Goal: Task Accomplishment & Management: Manage account settings

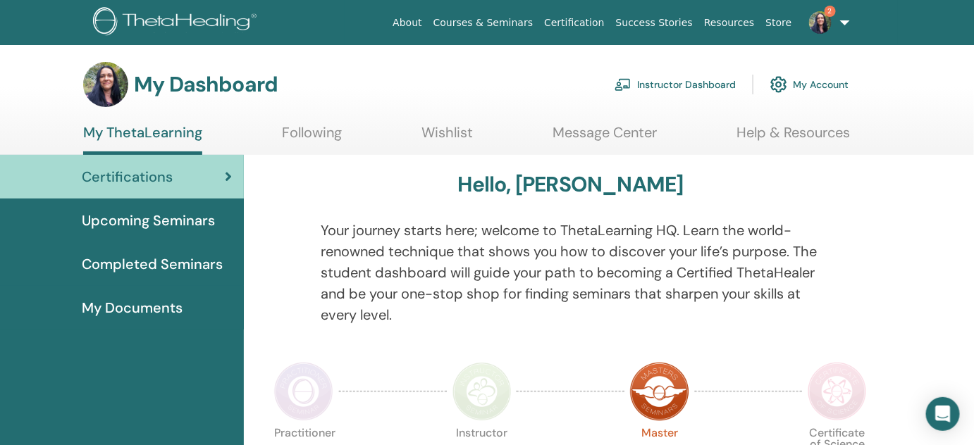
click at [672, 84] on link "Instructor Dashboard" at bounding box center [674, 84] width 121 height 31
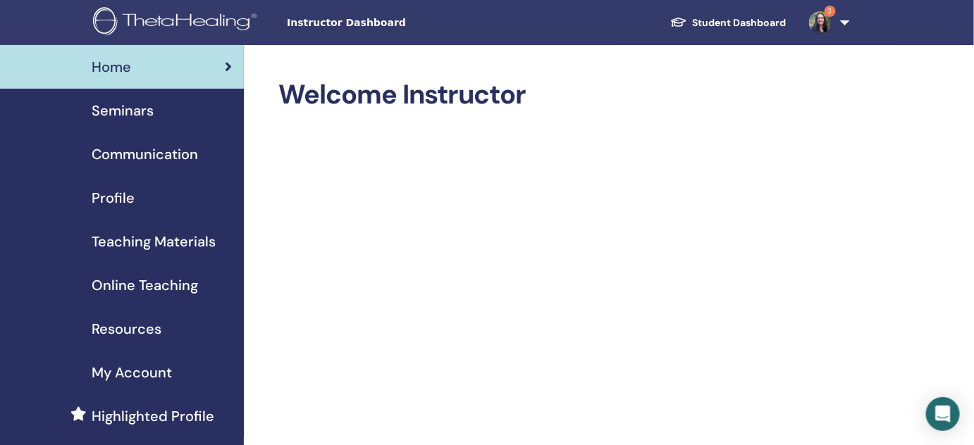
click at [112, 110] on span "Seminars" at bounding box center [123, 110] width 62 height 21
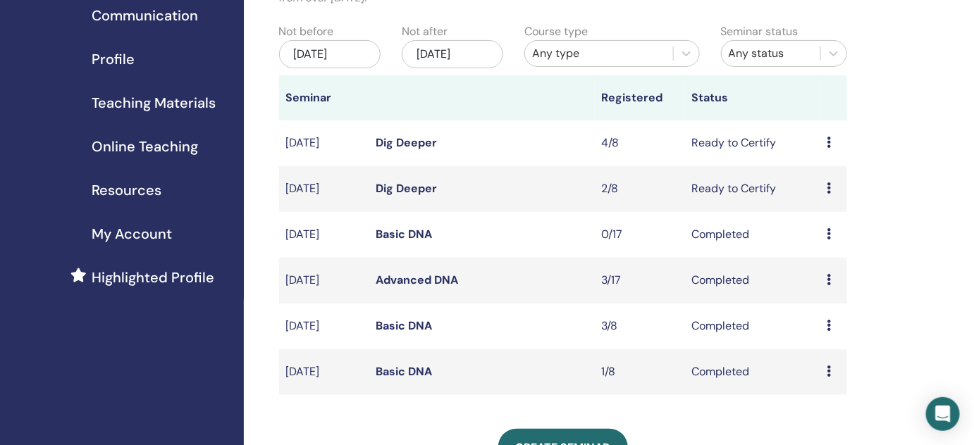
scroll to position [141, 0]
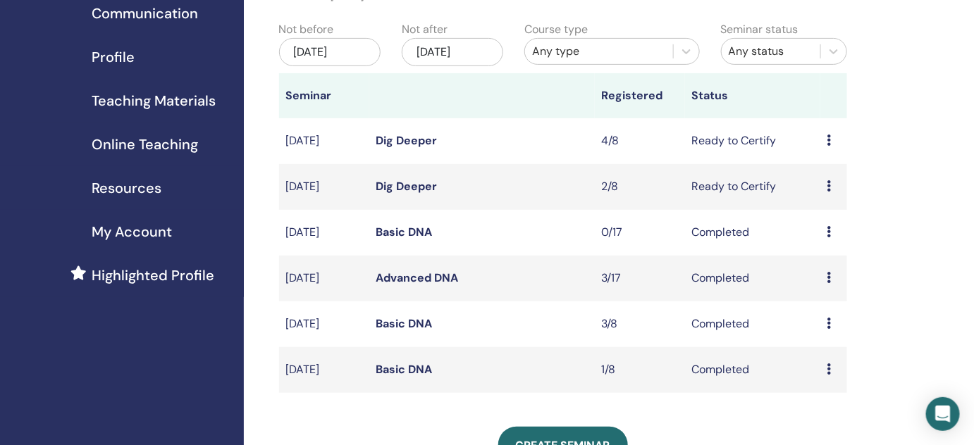
click at [830, 141] on icon at bounding box center [829, 140] width 4 height 11
click at [822, 196] on link "Attendees" at bounding box center [831, 194] width 54 height 15
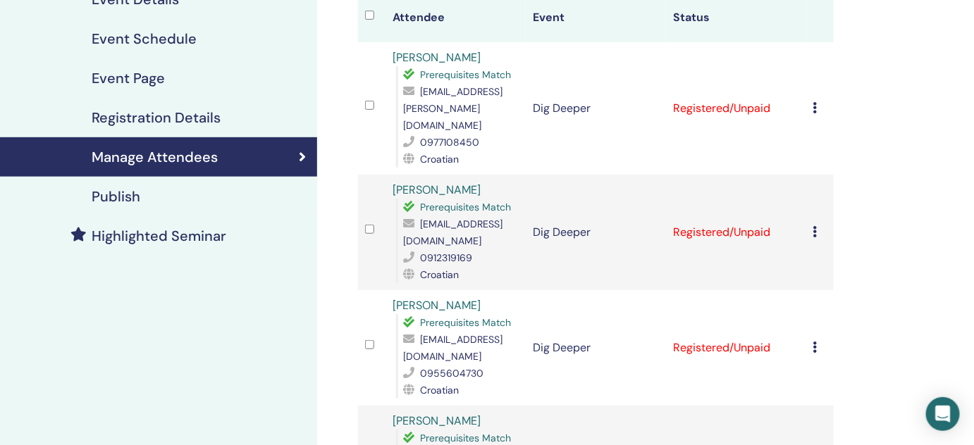
scroll to position [190, 0]
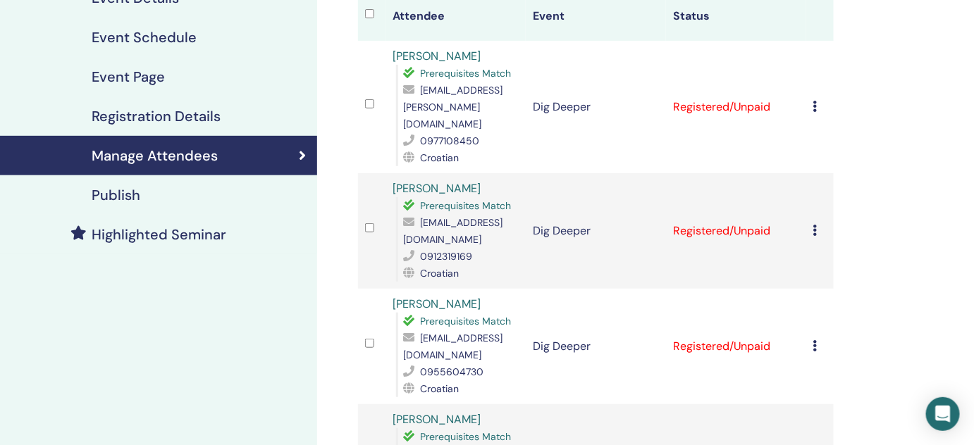
click at [817, 99] on div "Cancel Registration Do not auto-certify Mark as Paid Mark as Unpaid Mark as Abs…" at bounding box center [820, 107] width 14 height 17
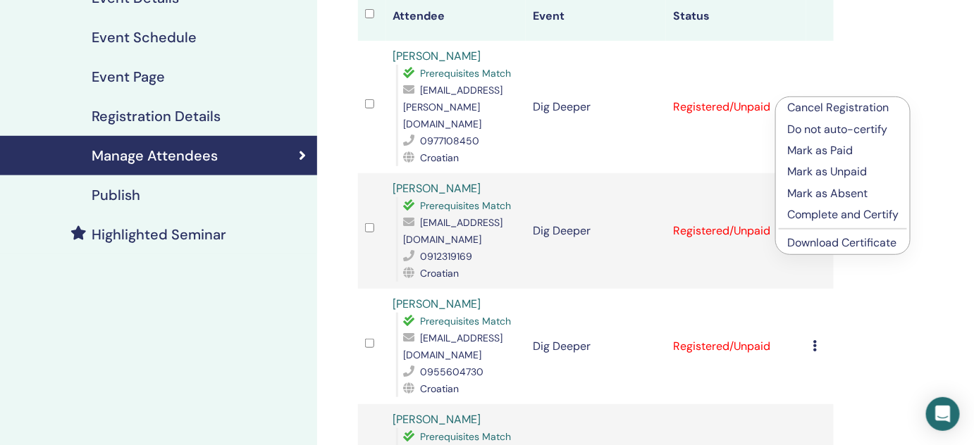
click at [863, 214] on p "Complete and Certify" at bounding box center [842, 214] width 111 height 17
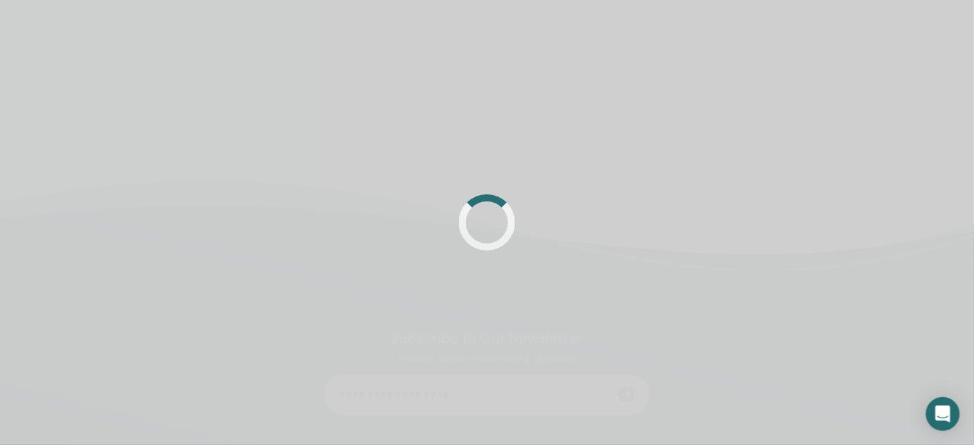
scroll to position [190, 0]
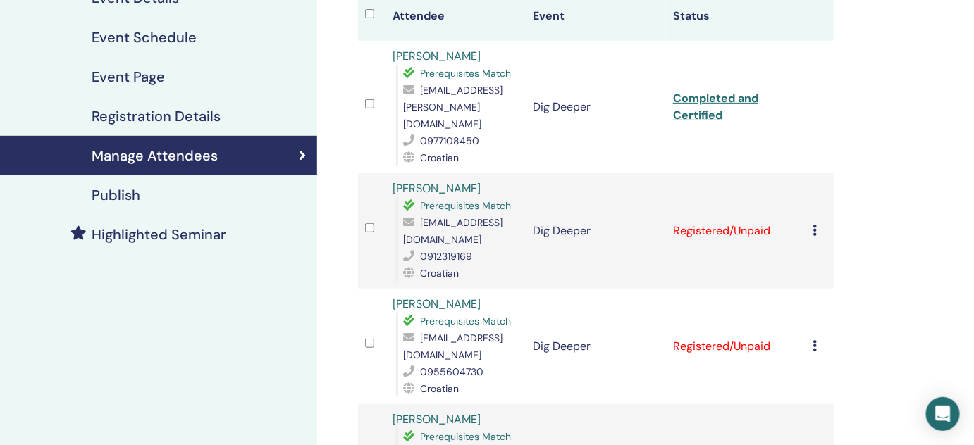
click at [810, 212] on td "Cancel Registration Do not auto-certify Mark as Paid Mark as Unpaid Mark as Abs…" at bounding box center [820, 231] width 28 height 116
click at [813, 225] on icon at bounding box center [815, 230] width 4 height 11
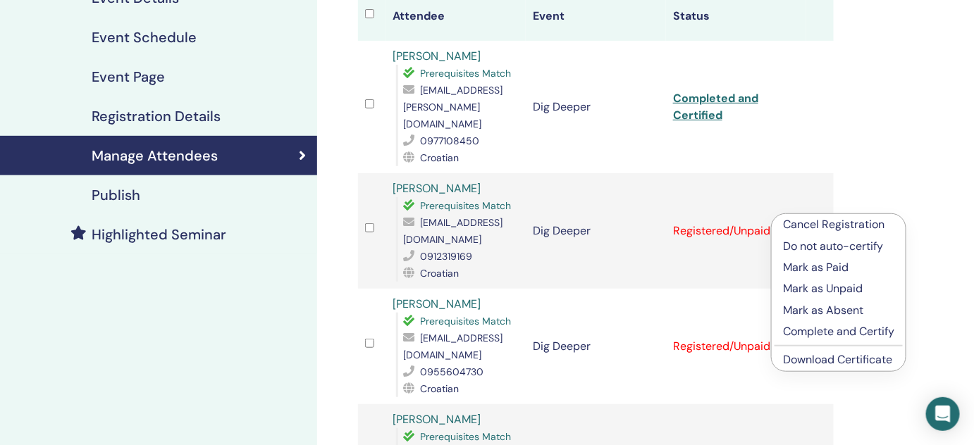
click at [855, 328] on p "Complete and Certify" at bounding box center [838, 331] width 111 height 17
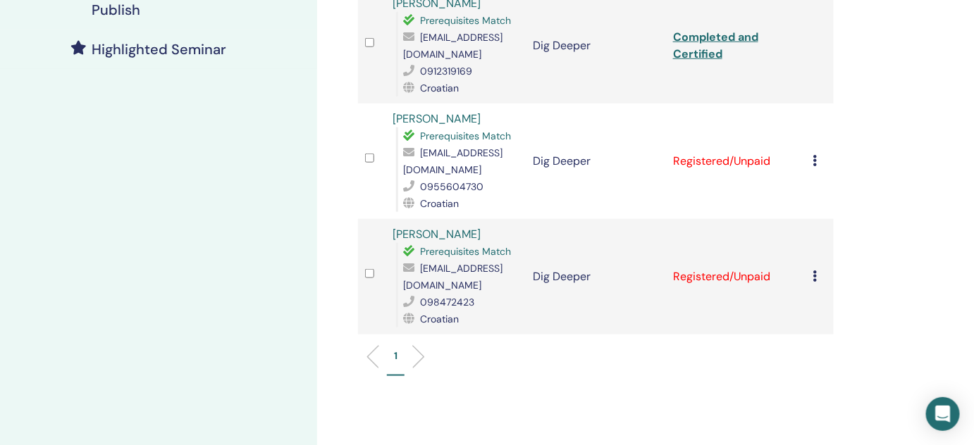
scroll to position [381, 0]
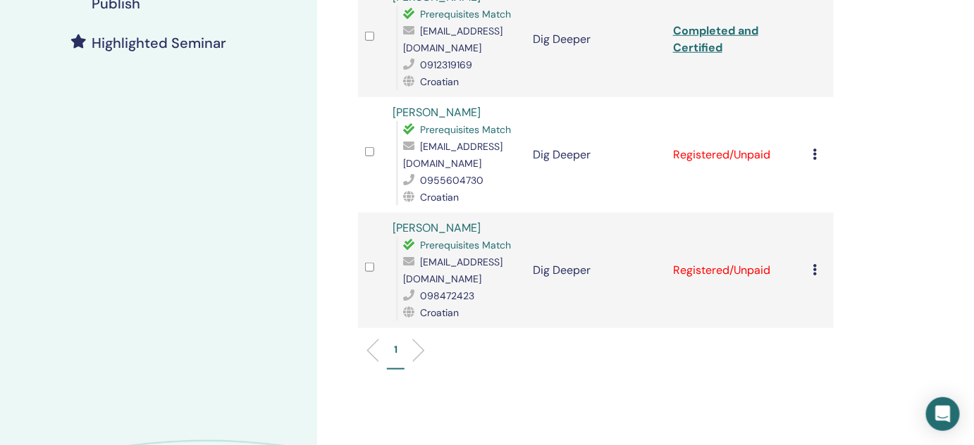
click at [816, 149] on icon at bounding box center [815, 154] width 4 height 11
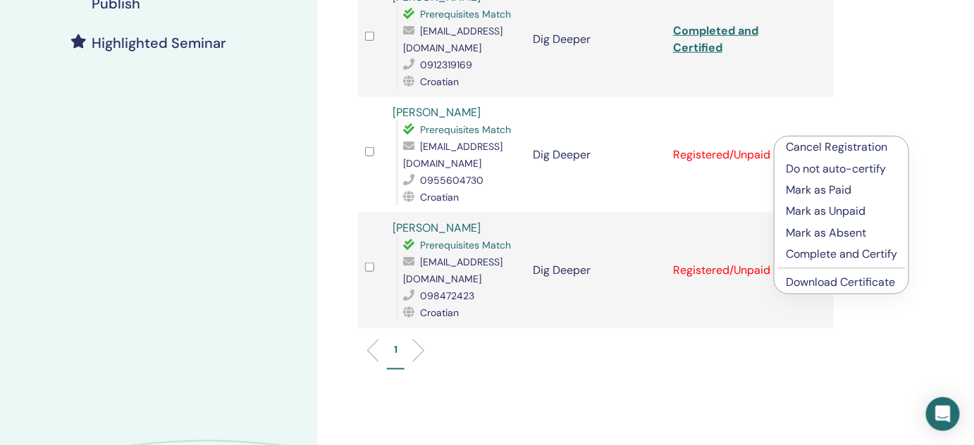
click at [846, 254] on p "Complete and Certify" at bounding box center [841, 254] width 111 height 17
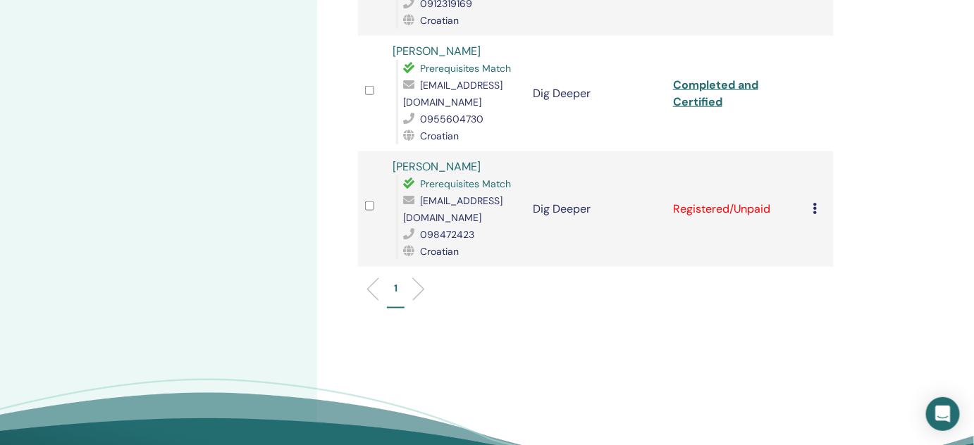
scroll to position [444, 0]
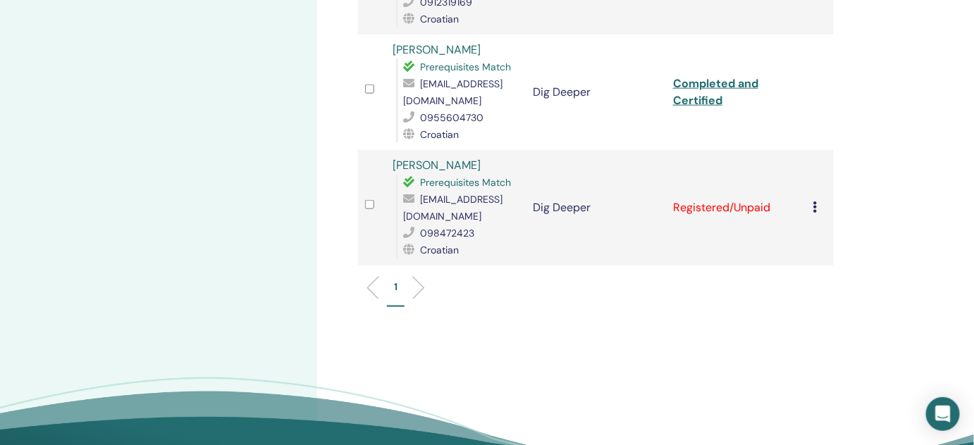
click at [816, 202] on icon at bounding box center [815, 207] width 4 height 11
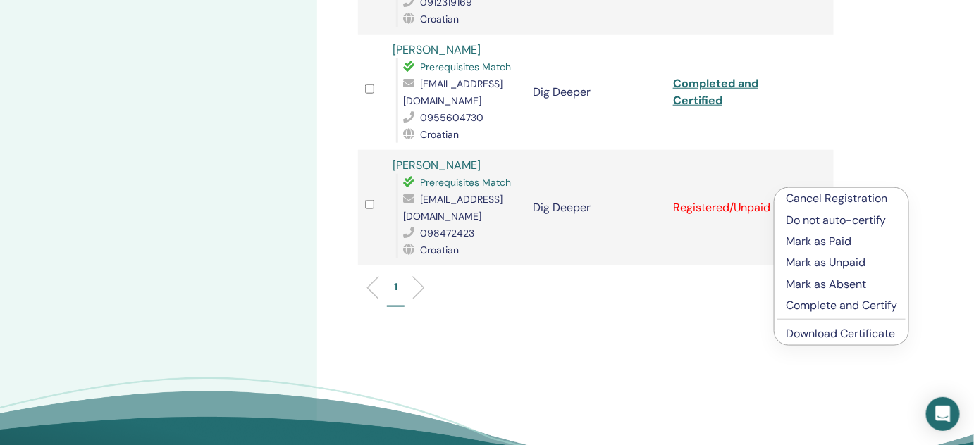
click at [863, 299] on p "Complete and Certify" at bounding box center [841, 305] width 111 height 17
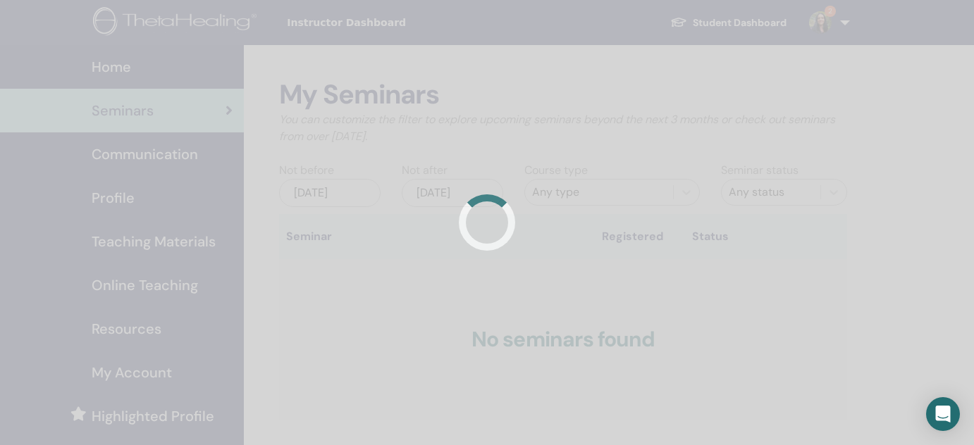
scroll to position [141, 0]
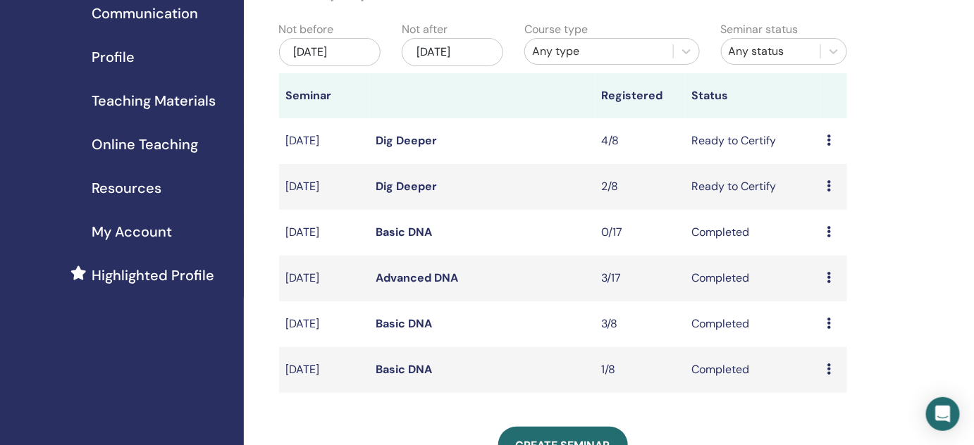
click at [830, 185] on icon at bounding box center [829, 185] width 4 height 11
click at [826, 237] on link "Attendees" at bounding box center [831, 238] width 54 height 15
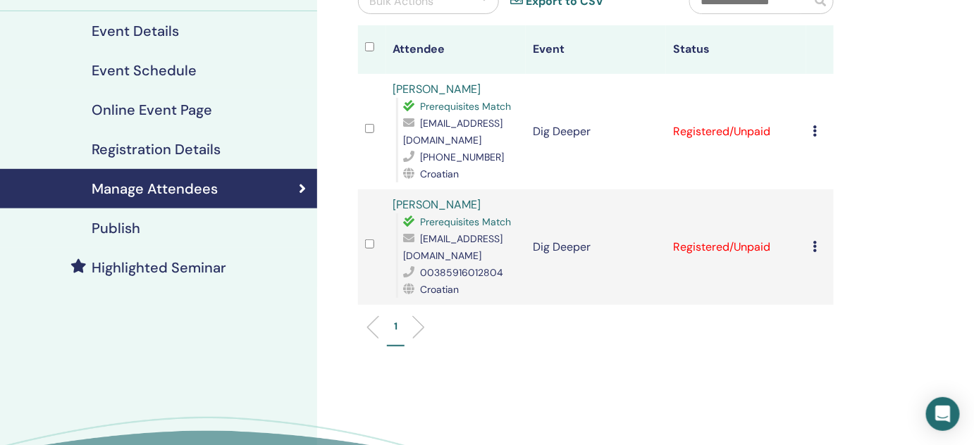
scroll to position [158, 0]
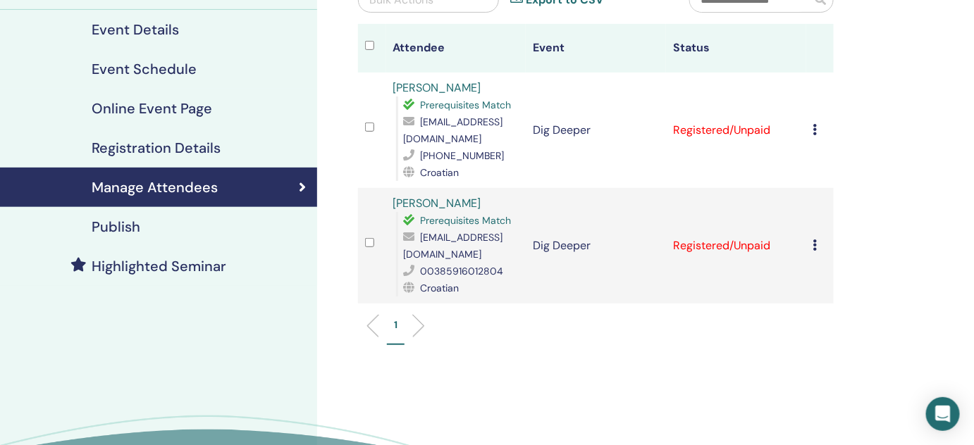
click at [816, 129] on icon at bounding box center [815, 129] width 4 height 11
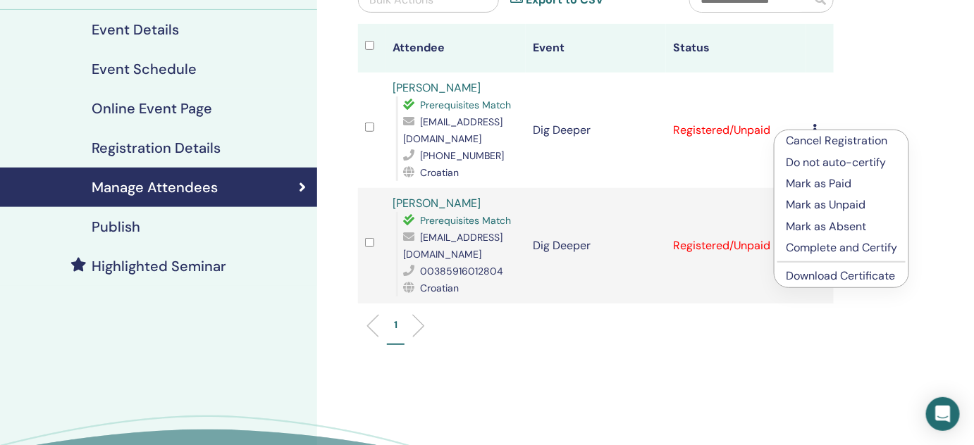
click at [849, 249] on p "Complete and Certify" at bounding box center [841, 248] width 111 height 17
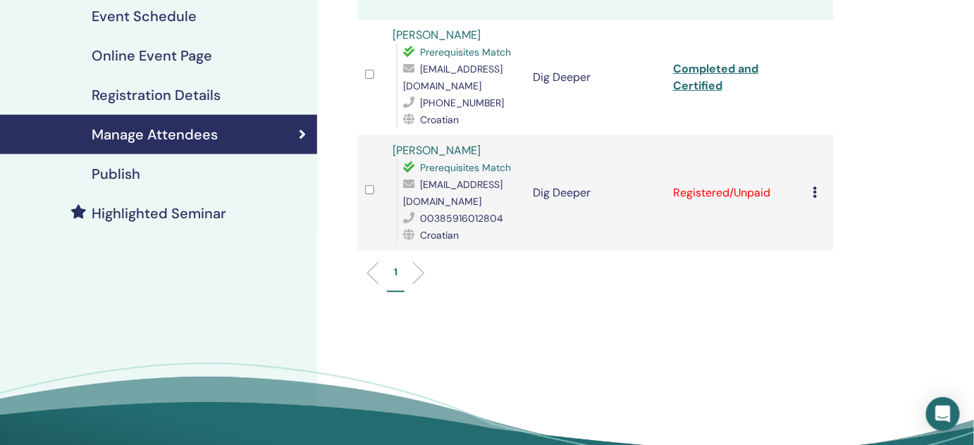
scroll to position [259, 0]
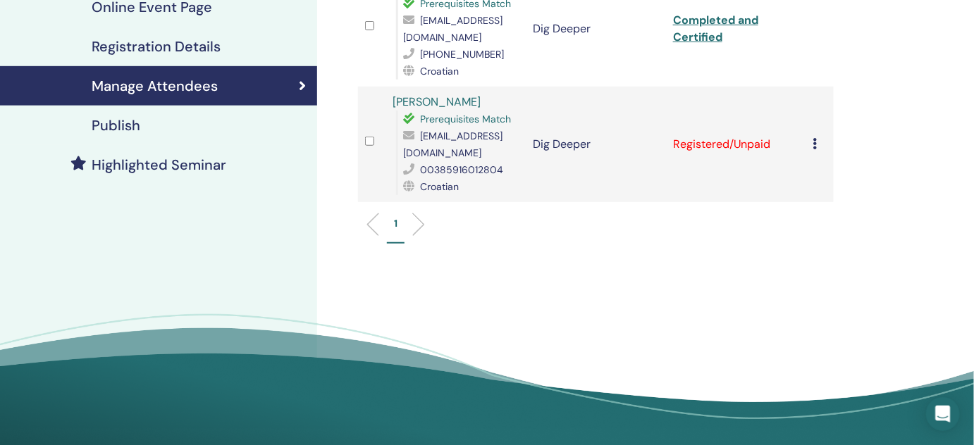
click at [815, 144] on icon at bounding box center [815, 143] width 4 height 11
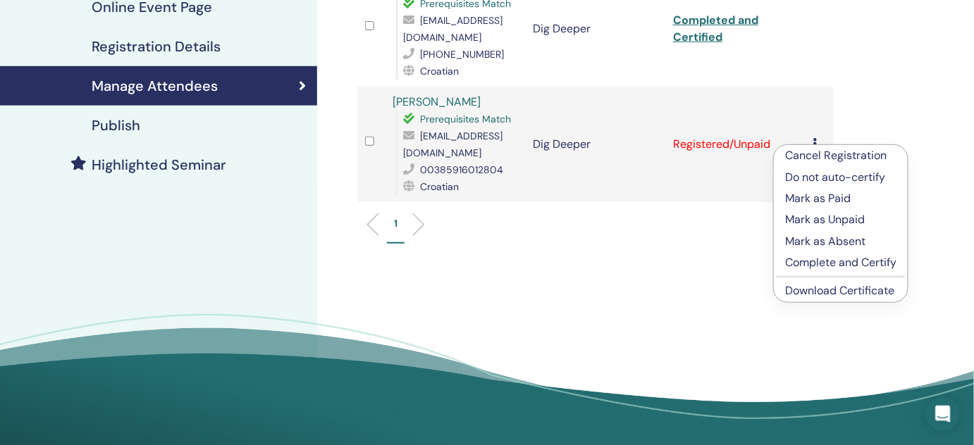
click at [883, 262] on p "Complete and Certify" at bounding box center [840, 262] width 111 height 17
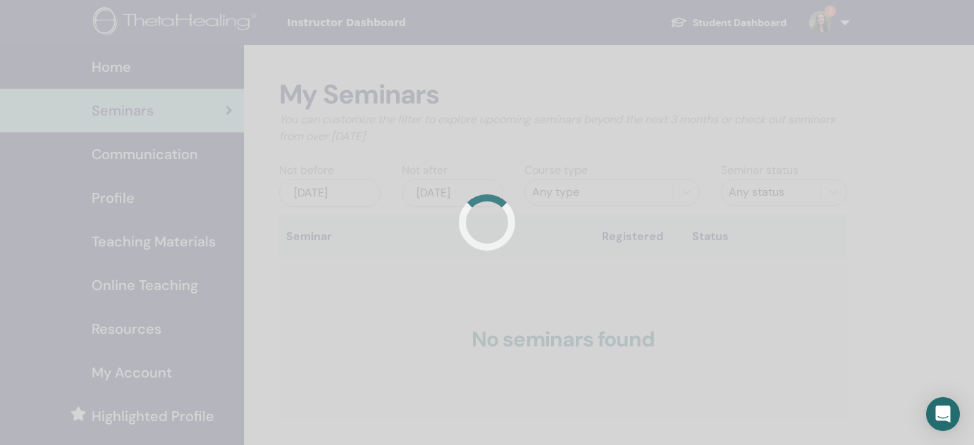
scroll to position [141, 0]
